Goal: Task Accomplishment & Management: Manage account settings

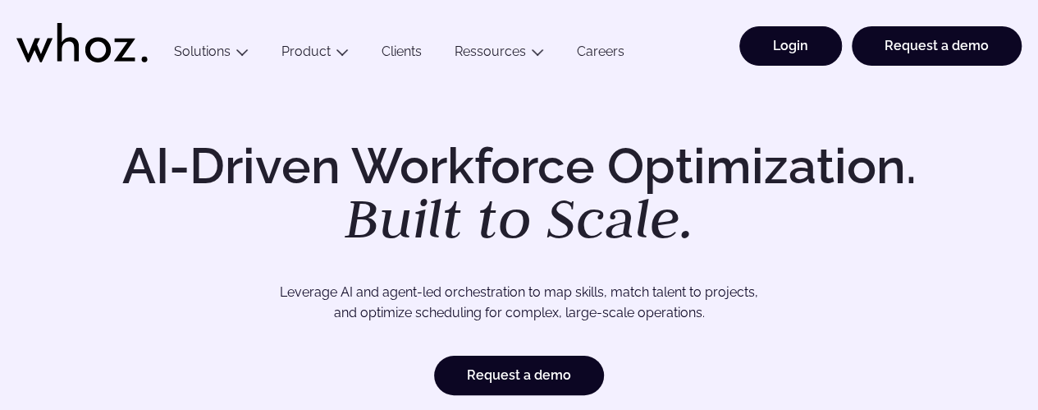
click at [772, 58] on link "Login" at bounding box center [791, 45] width 103 height 39
click at [778, 61] on link "Login" at bounding box center [791, 45] width 103 height 39
click at [795, 47] on link "Login" at bounding box center [791, 45] width 103 height 39
